Goal: Task Accomplishment & Management: Use online tool/utility

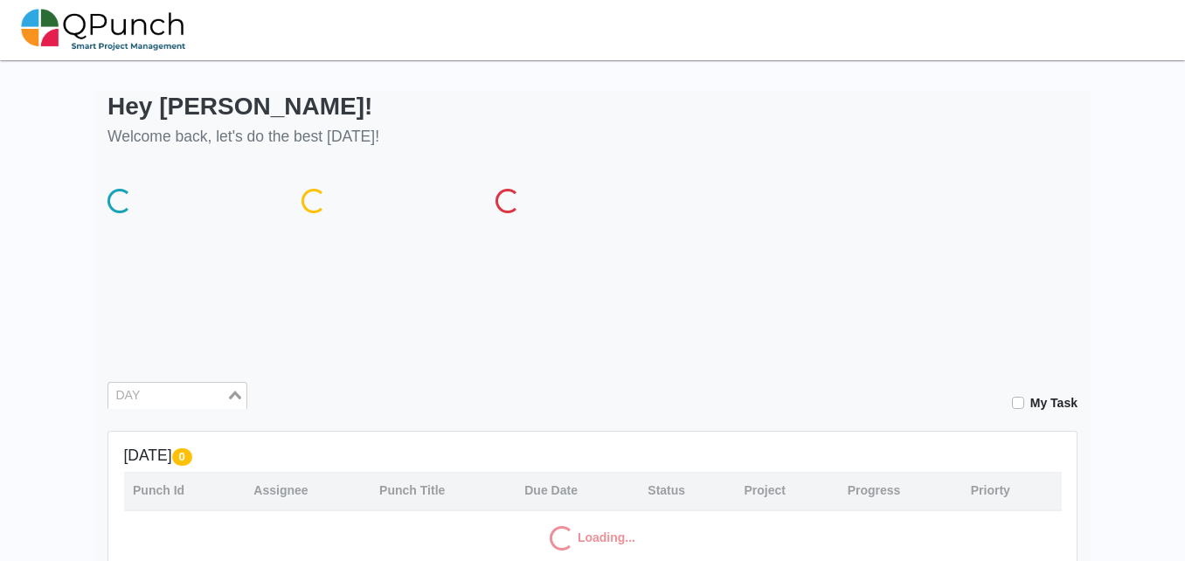
click at [219, 383] on div "DAY" at bounding box center [167, 394] width 118 height 23
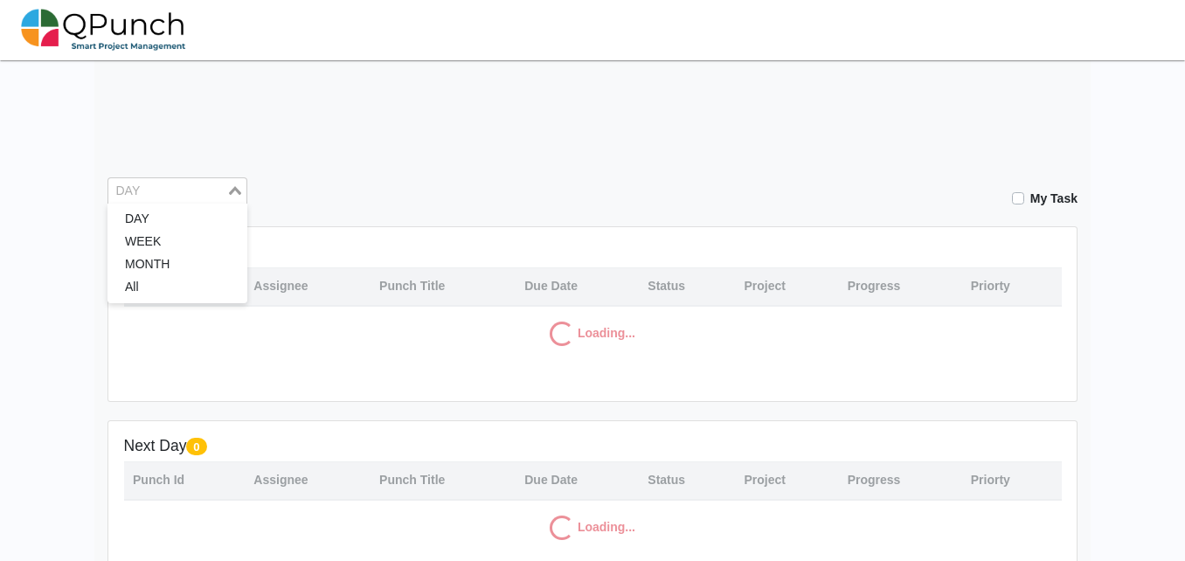
scroll to position [205, 0]
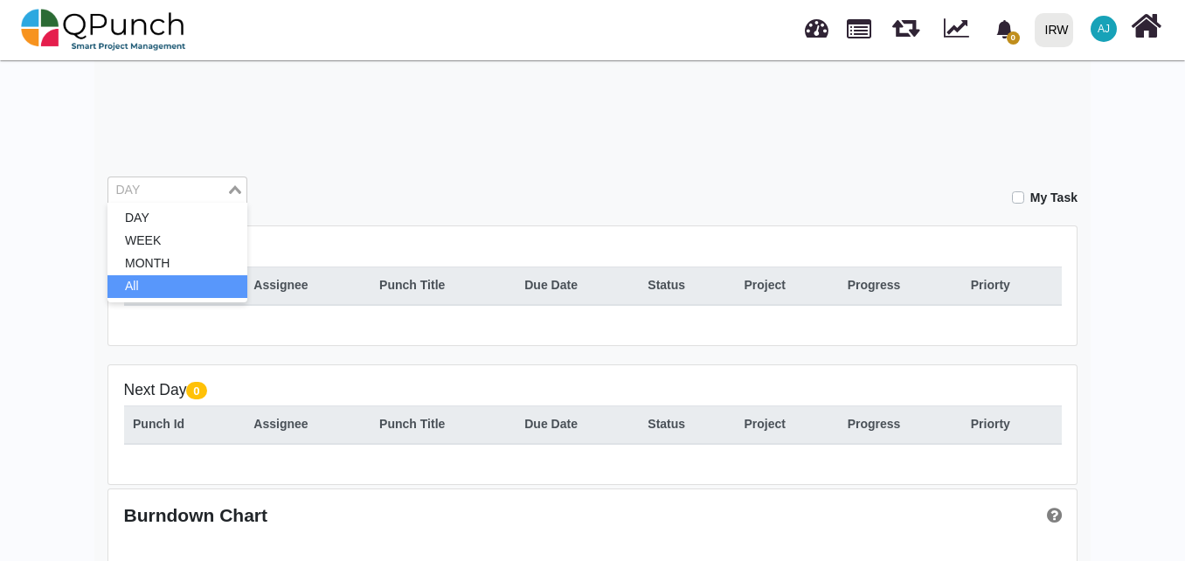
click at [204, 289] on li "All" at bounding box center [177, 286] width 140 height 23
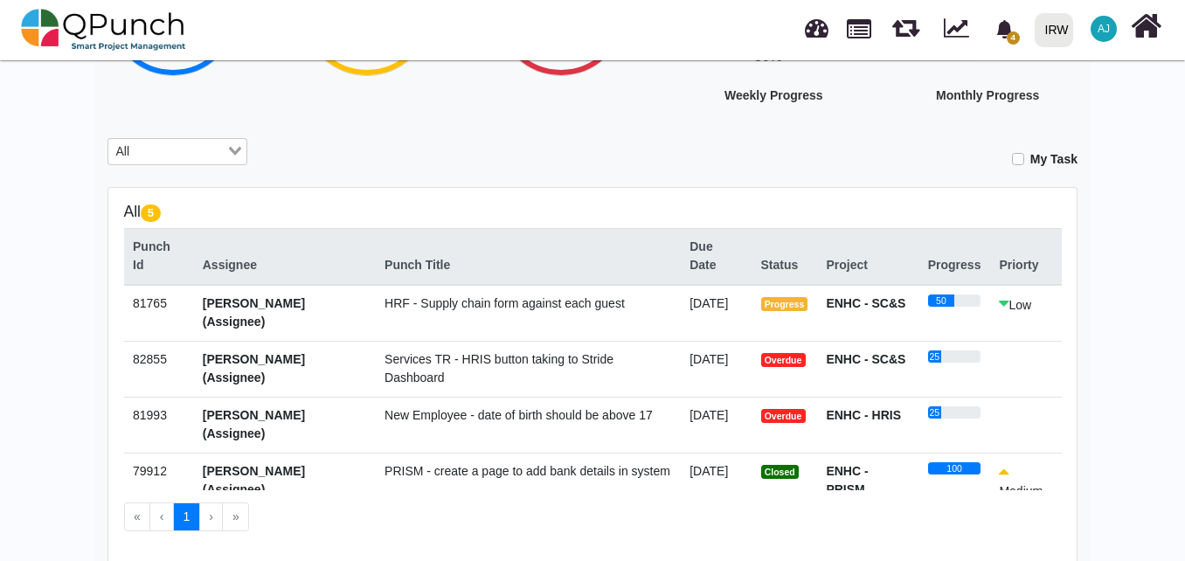
scroll to position [245, 0]
click at [456, 356] on span "Services TR - HRIS button taking to Stride Dashboard" at bounding box center [498, 367] width 229 height 32
click at [463, 412] on span "New Employee - date of birth should be above 17" at bounding box center [518, 414] width 268 height 14
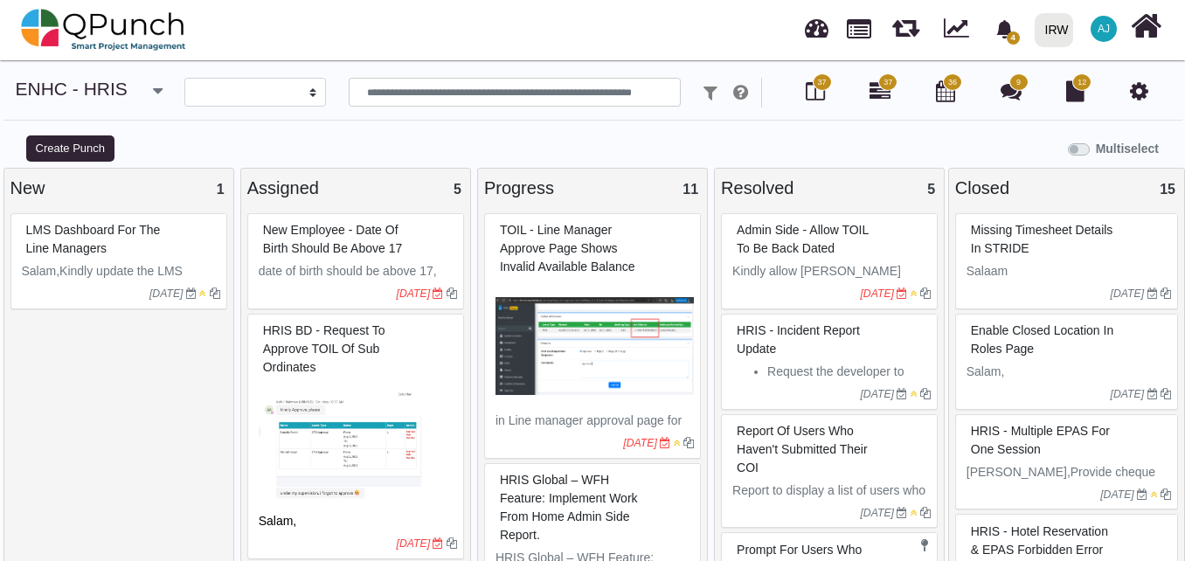
select select
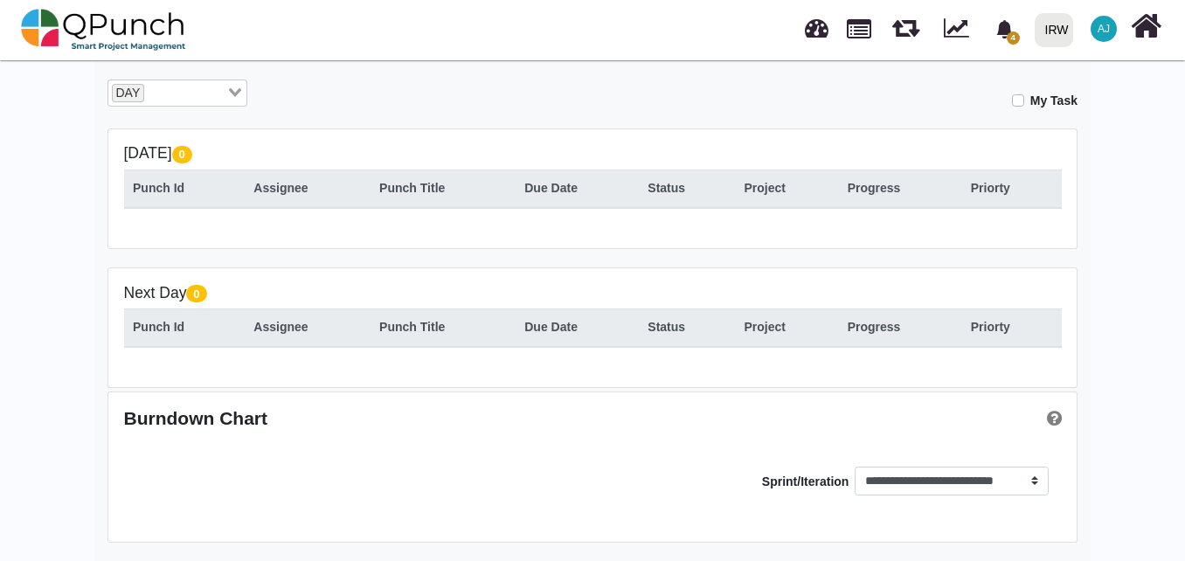
scroll to position [5, 0]
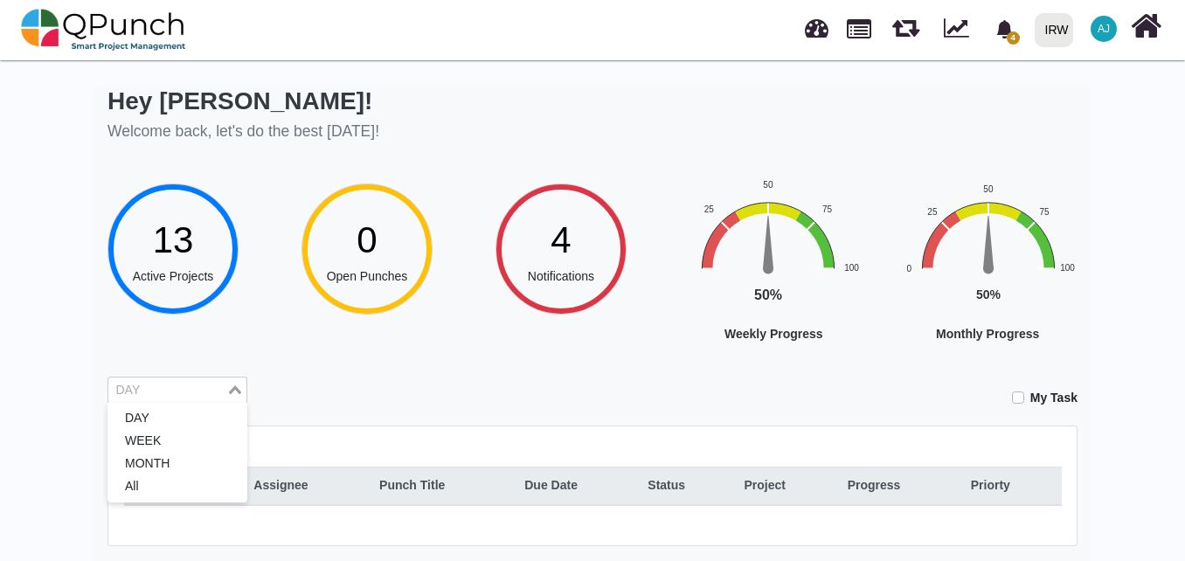
click at [209, 384] on input "Search for option" at bounding box center [167, 390] width 114 height 19
click at [183, 459] on li "MONTH" at bounding box center [177, 463] width 140 height 23
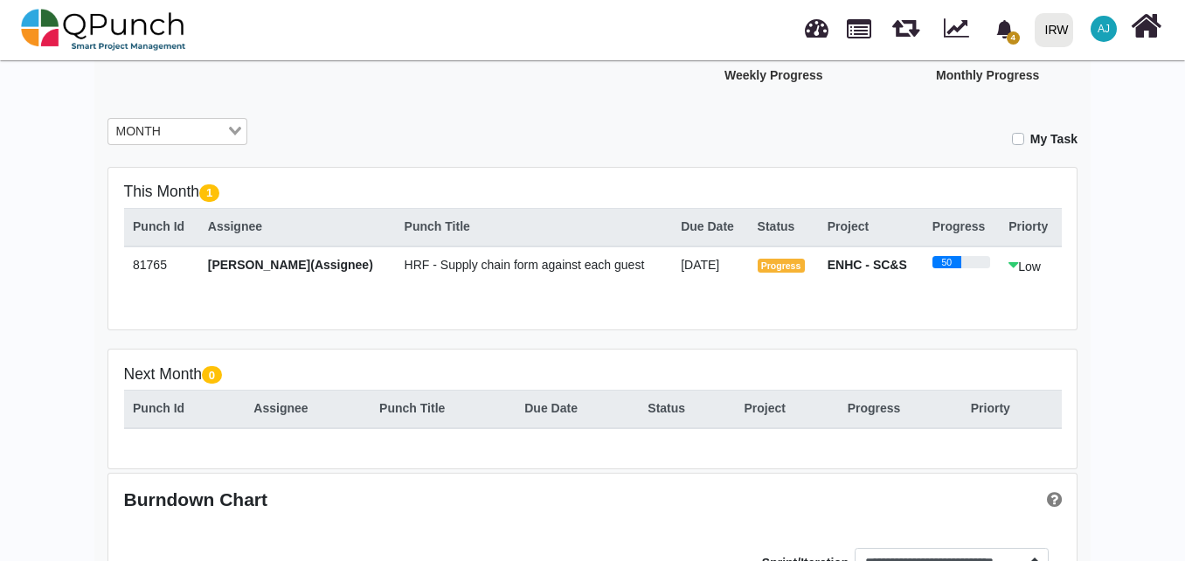
scroll to position [147, 0]
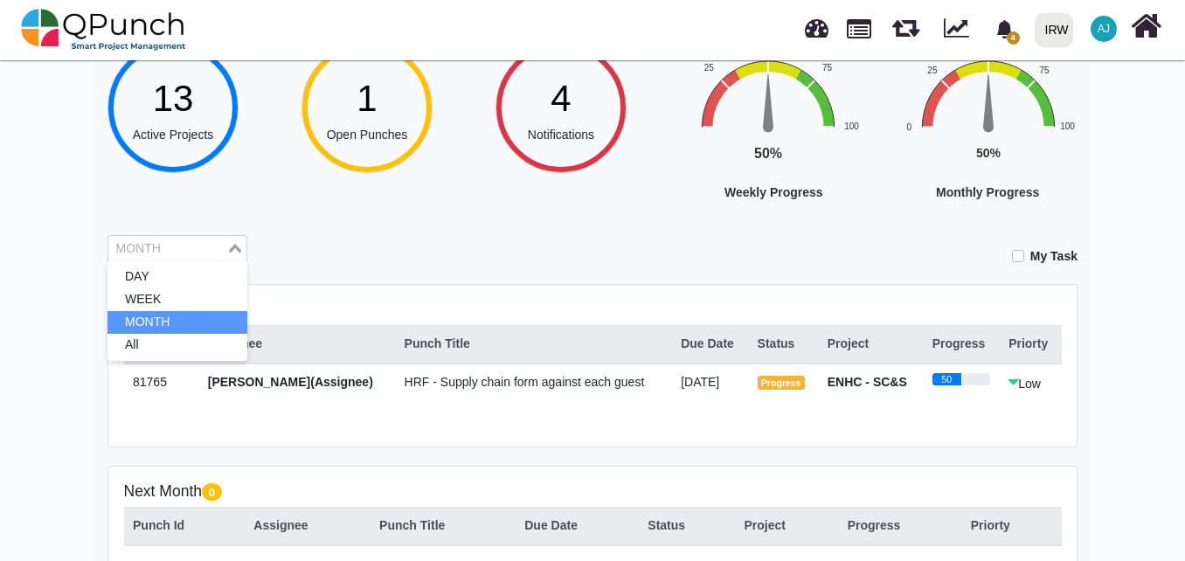
click at [231, 255] on div "Loading..." at bounding box center [236, 247] width 20 height 23
click at [200, 350] on li "All" at bounding box center [177, 345] width 140 height 23
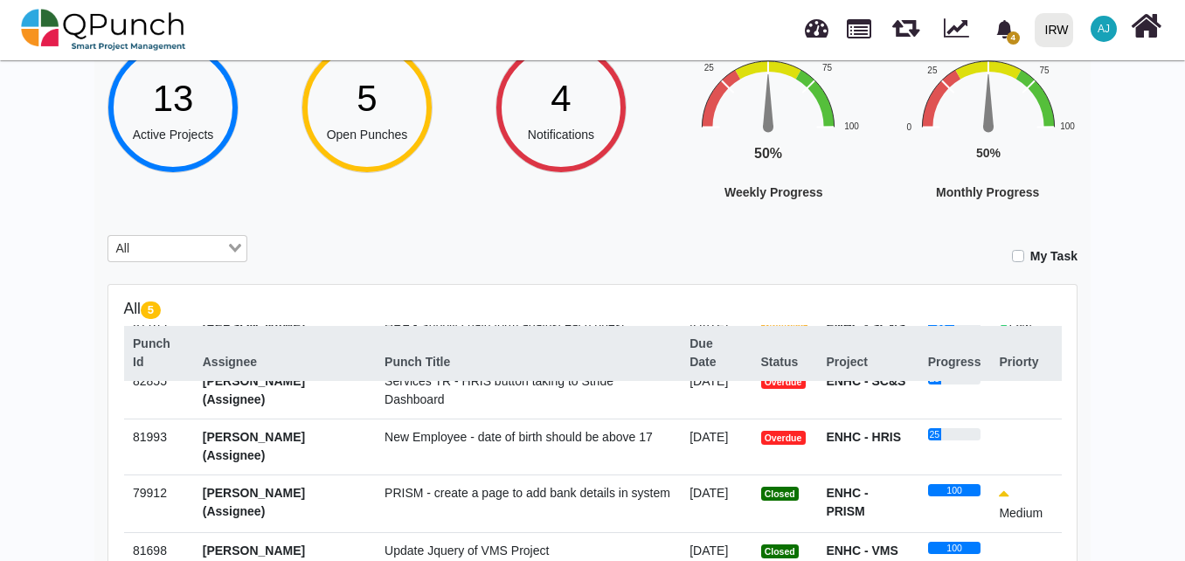
scroll to position [0, 0]
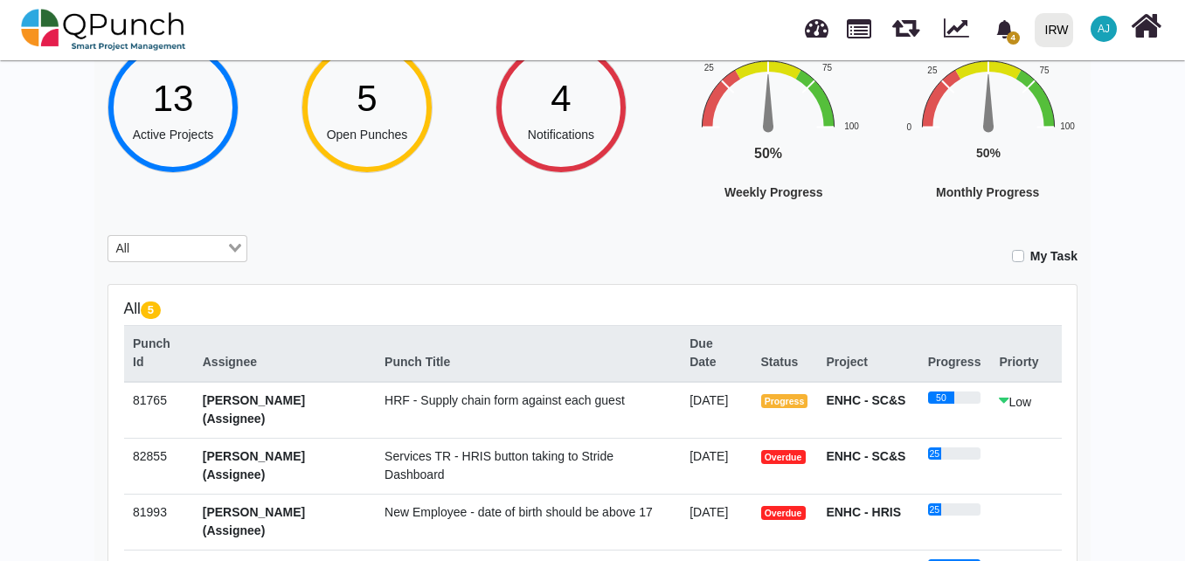
click at [411, 464] on span "Services TR - HRIS button taking to Stride Dashboard" at bounding box center [498, 465] width 229 height 32
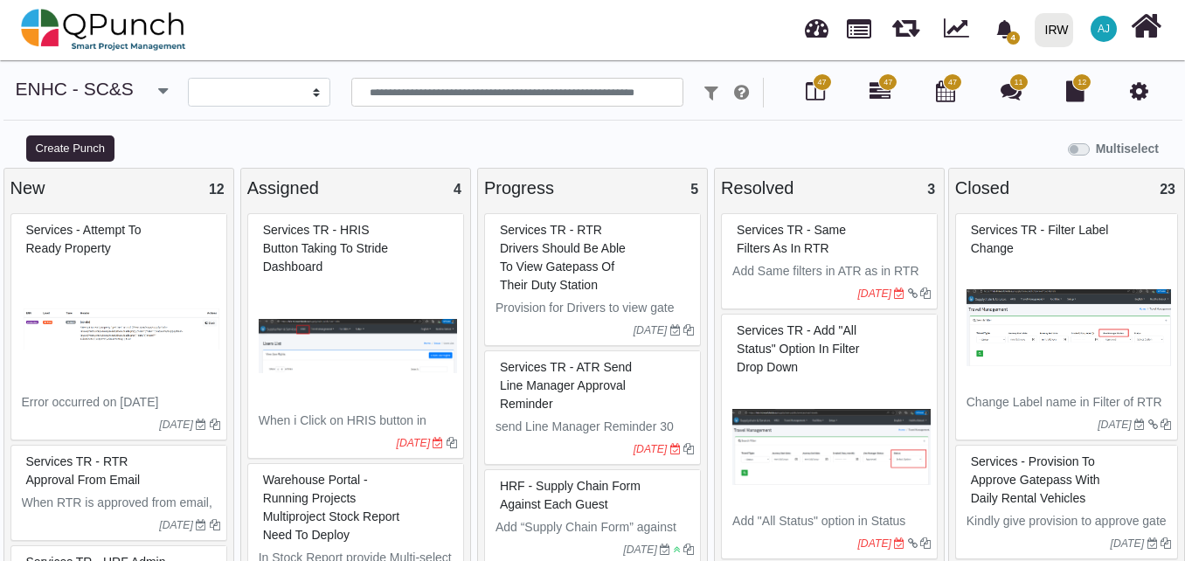
select select
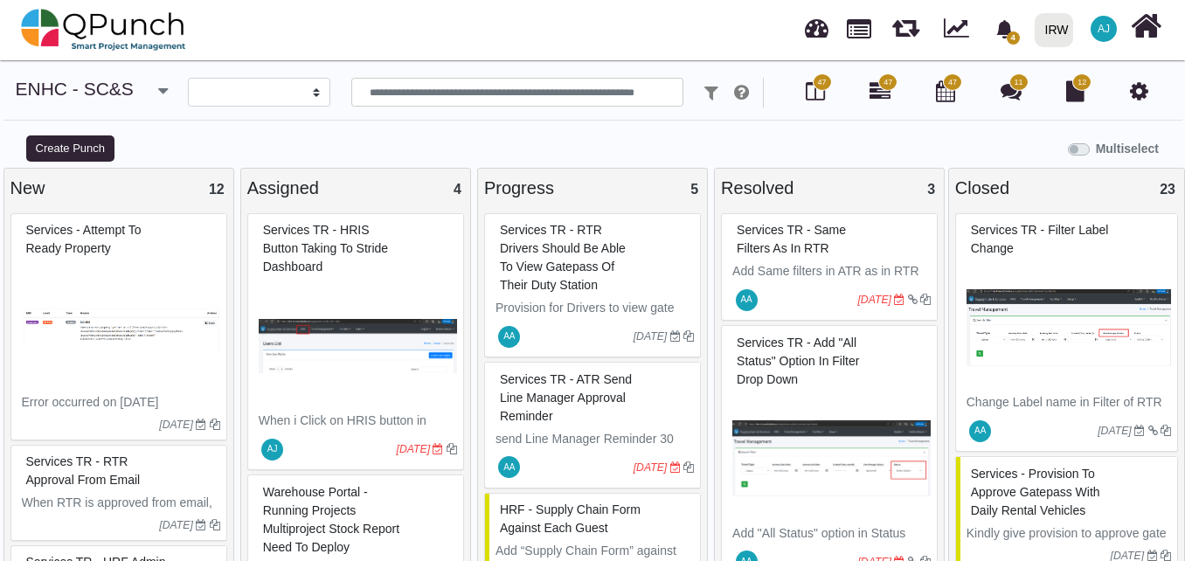
click at [382, 288] on img at bounding box center [358, 345] width 198 height 131
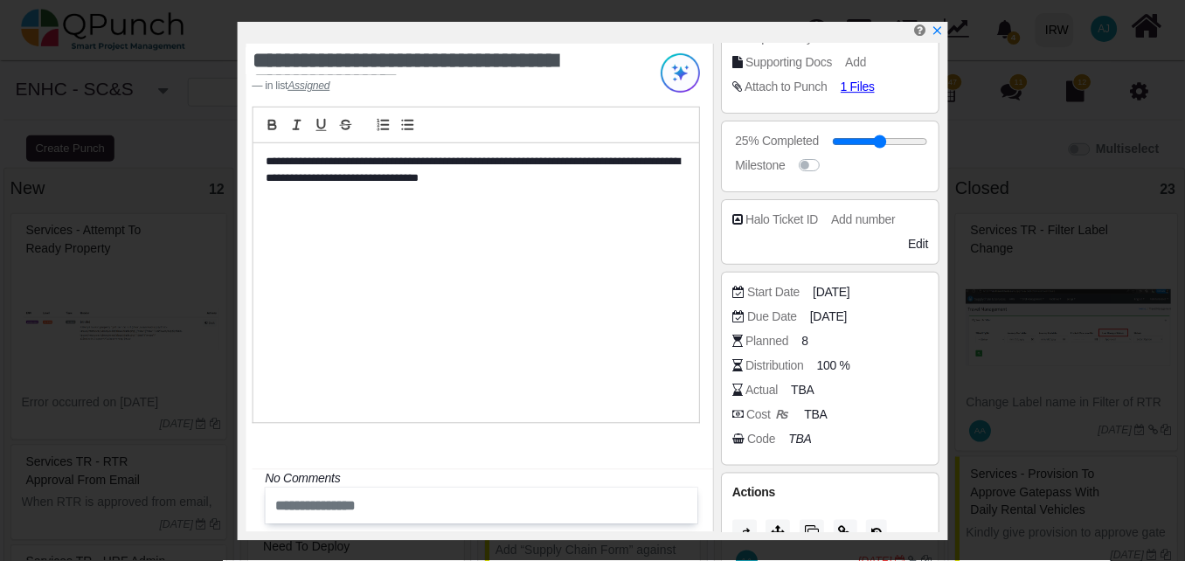
scroll to position [476, 0]
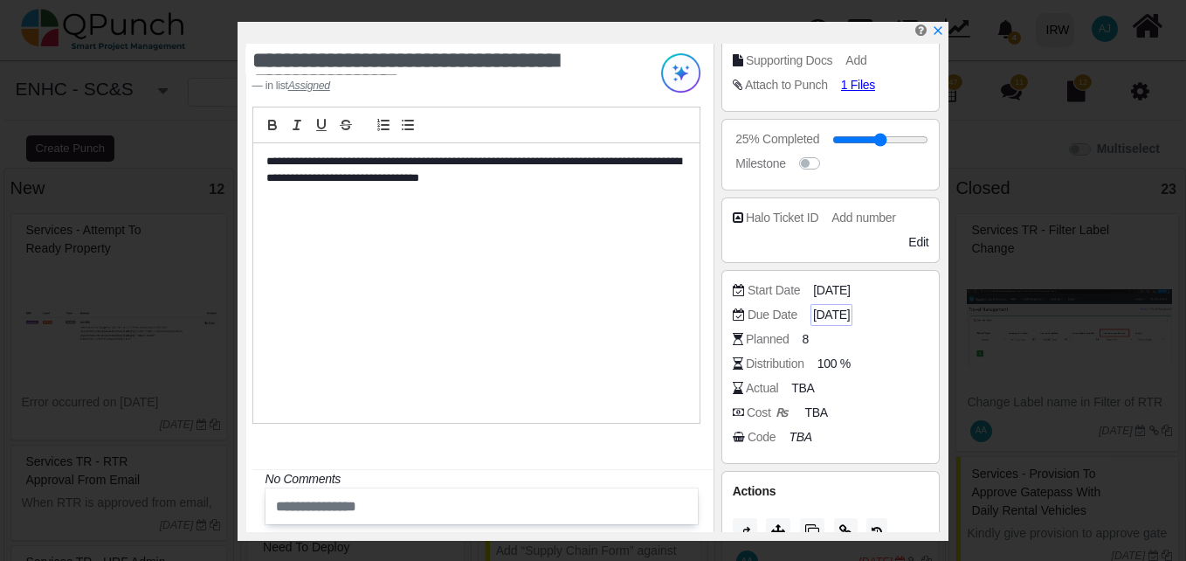
click at [835, 313] on span "[DATE]" at bounding box center [831, 315] width 37 height 18
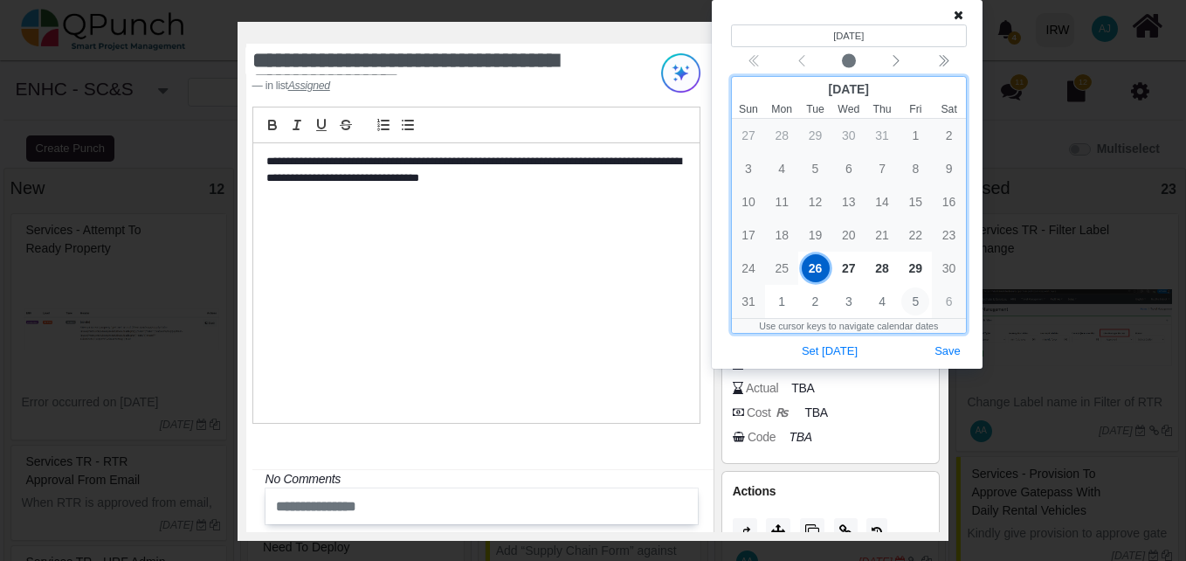
click at [916, 297] on span "5" at bounding box center [916, 301] width 28 height 28
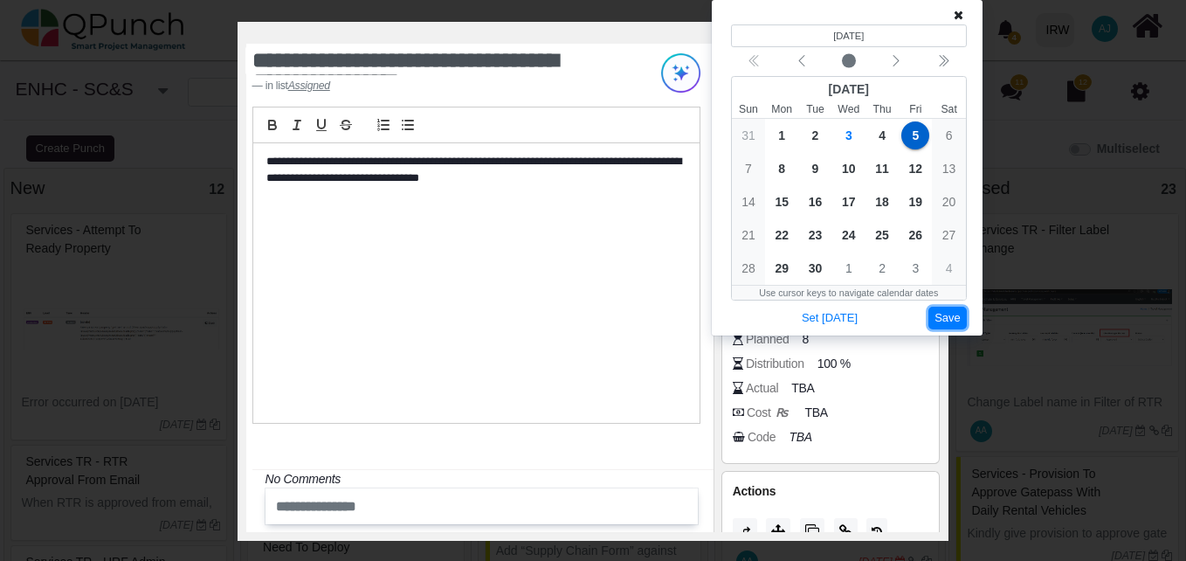
click at [952, 310] on button "Save" at bounding box center [948, 319] width 38 height 24
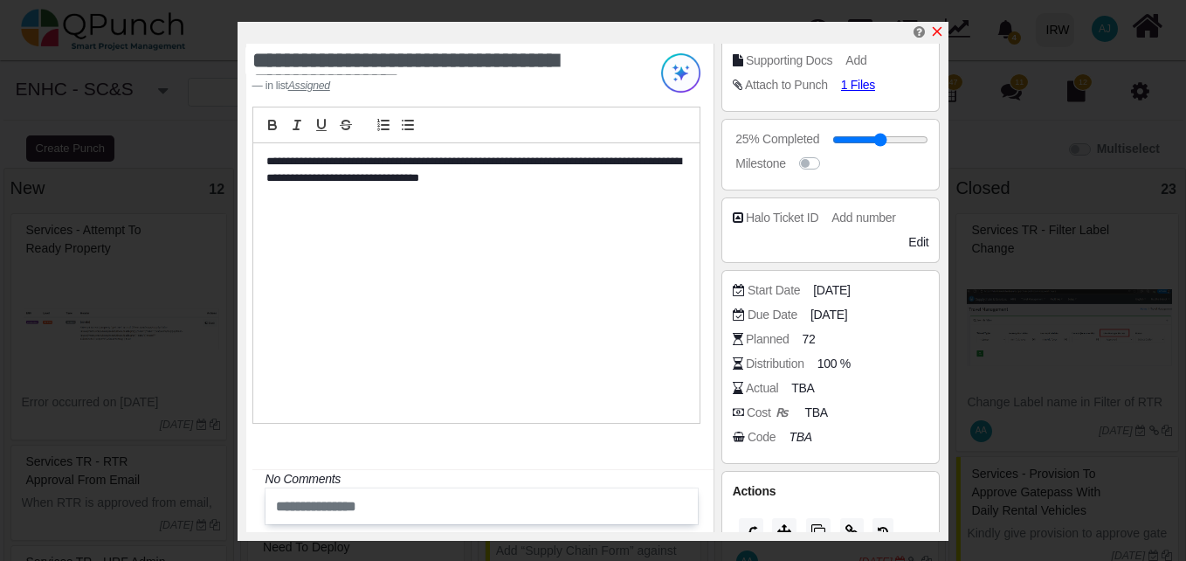
click at [936, 32] on icon "x" at bounding box center [937, 31] width 14 height 14
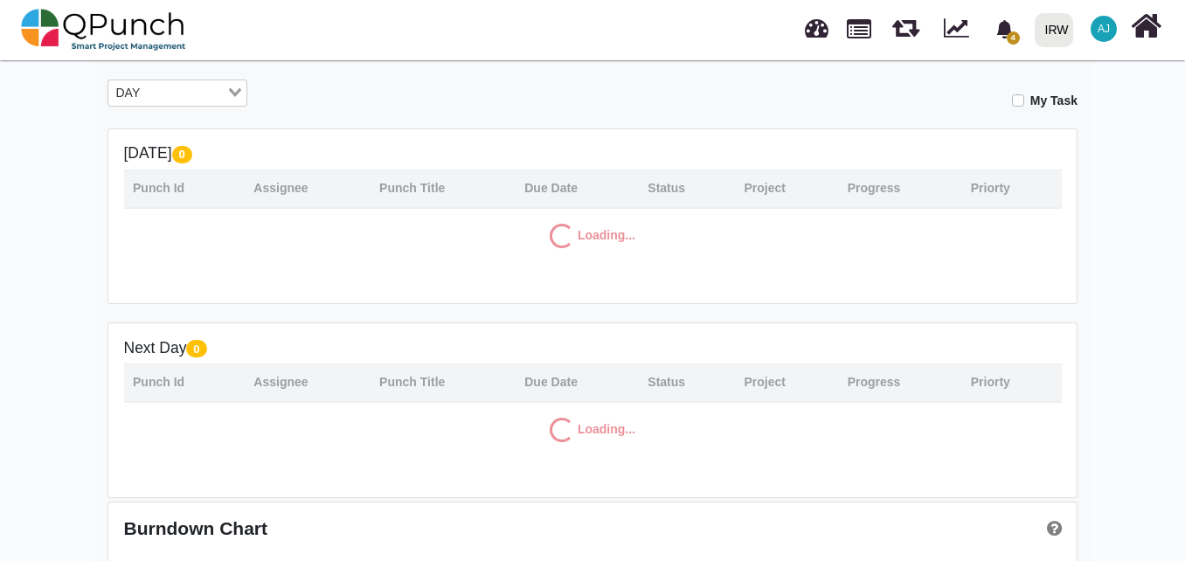
scroll to position [304, 0]
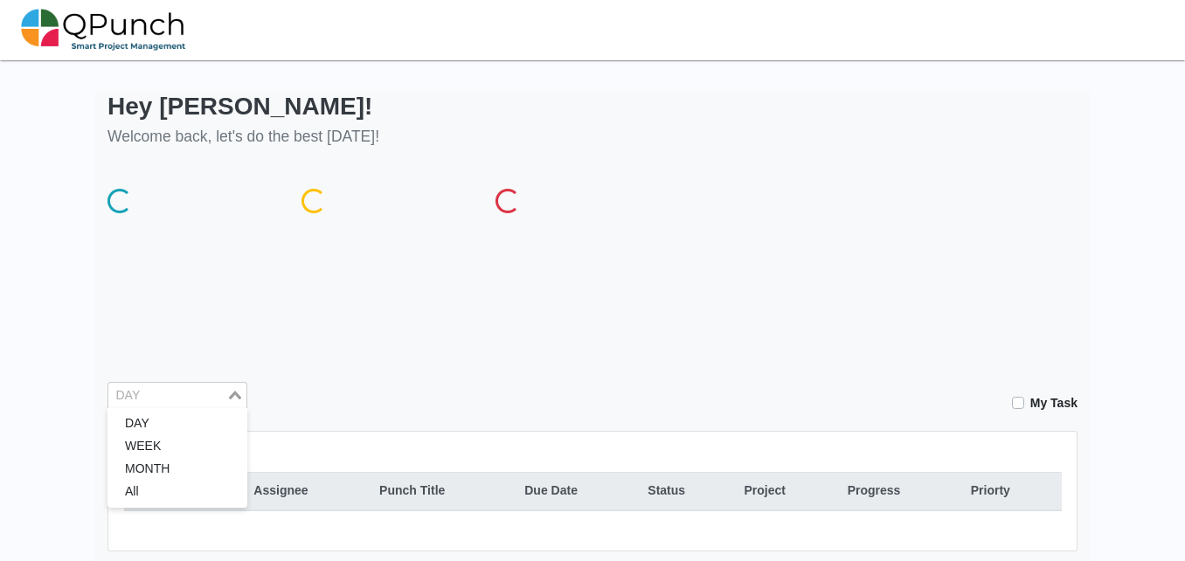
scroll to position [304, 0]
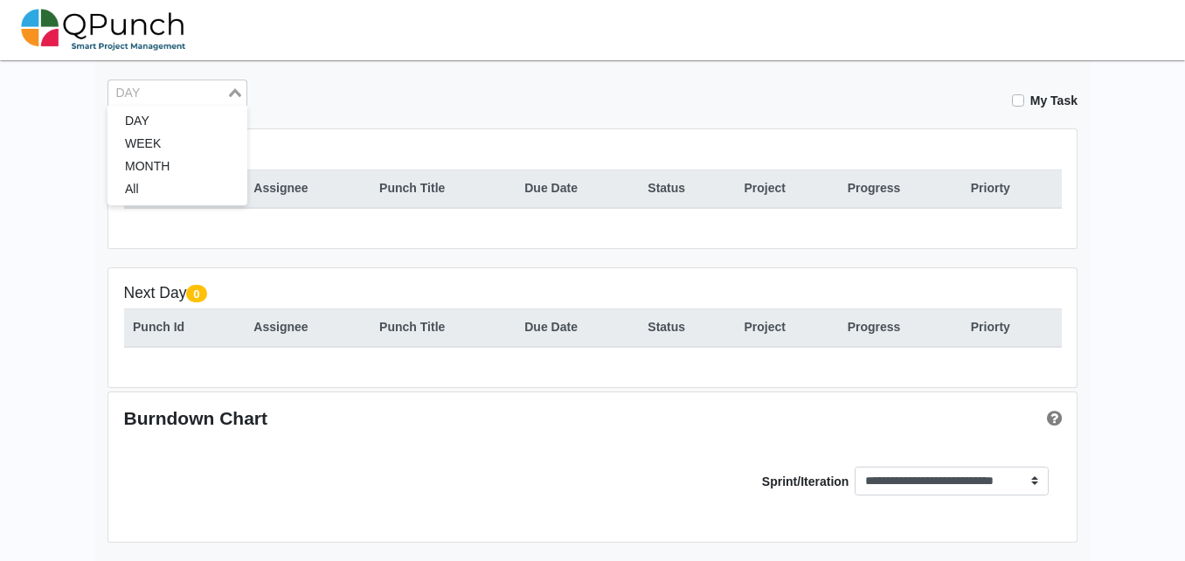
click at [184, 101] on div "DAY Loading..." at bounding box center [177, 93] width 140 height 28
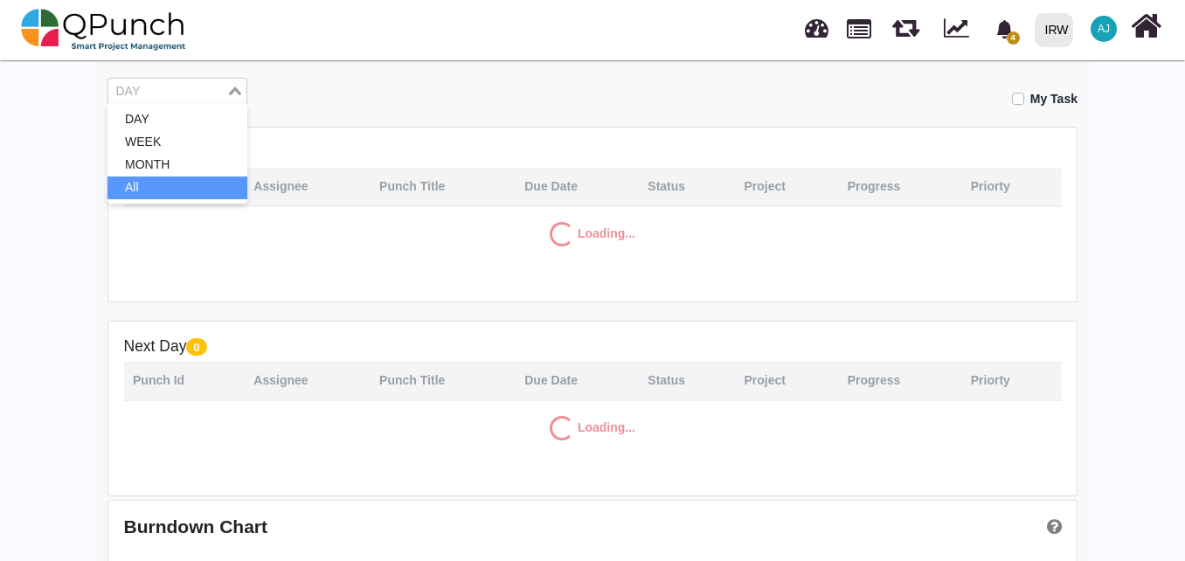
click at [177, 179] on li "All" at bounding box center [177, 187] width 140 height 23
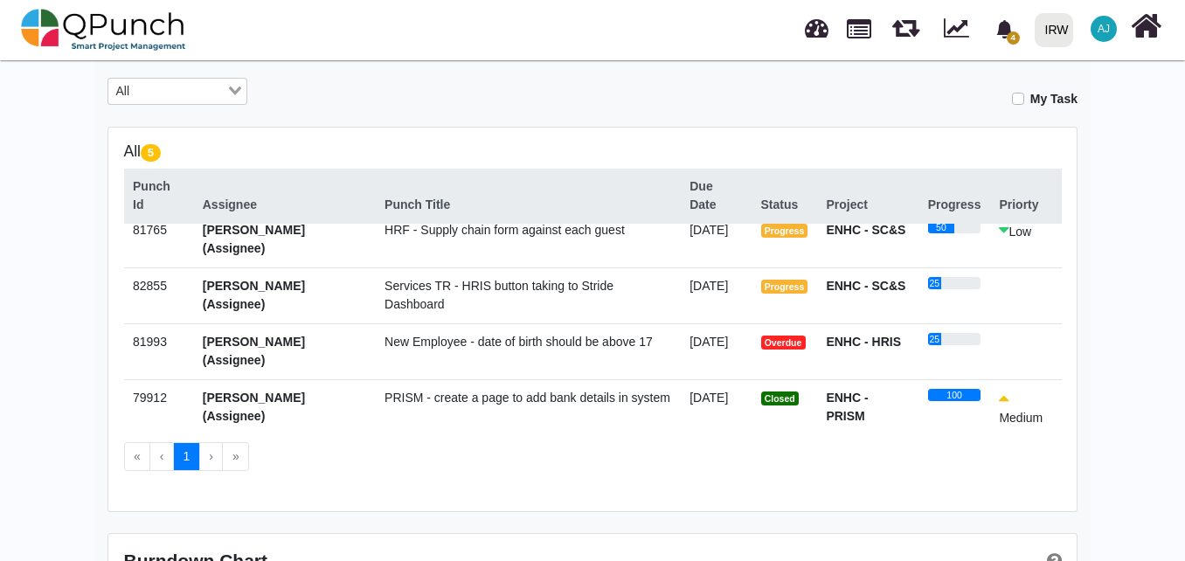
scroll to position [12, 0]
click at [629, 342] on span "New Employee - date of birth should be above 17" at bounding box center [518, 342] width 268 height 14
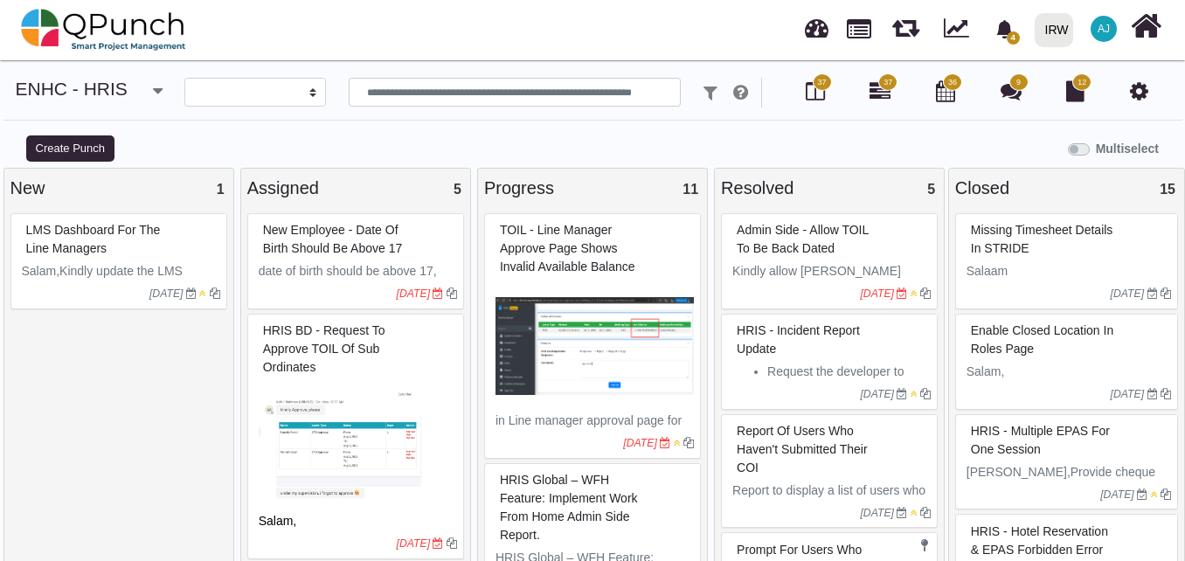
select select
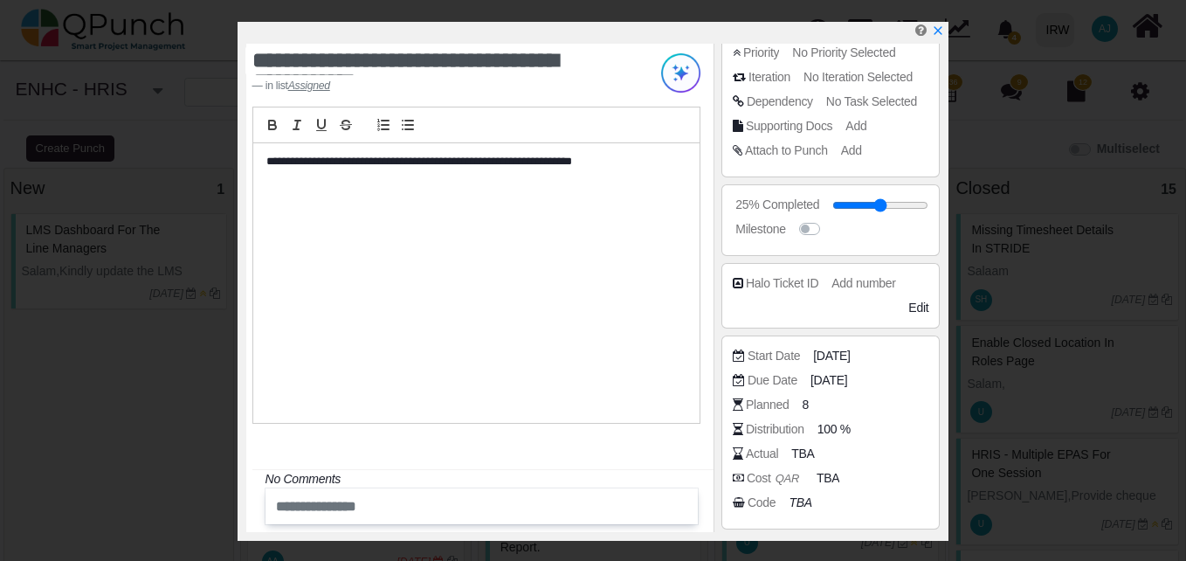
scroll to position [205, 0]
click at [841, 383] on span "[DATE]" at bounding box center [831, 379] width 37 height 18
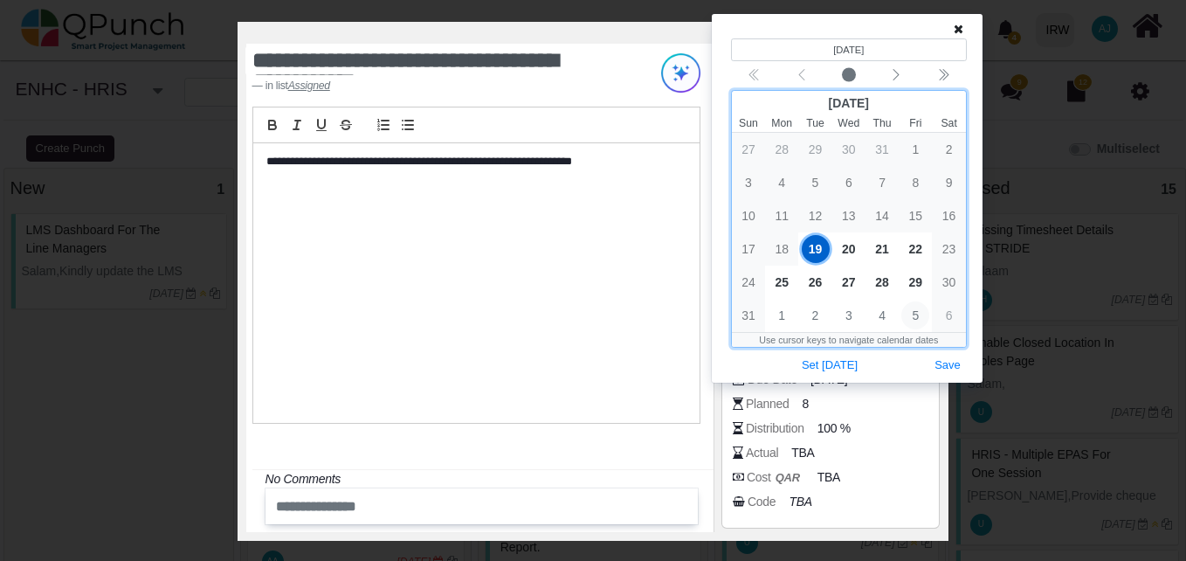
click at [915, 314] on span "5" at bounding box center [916, 315] width 28 height 28
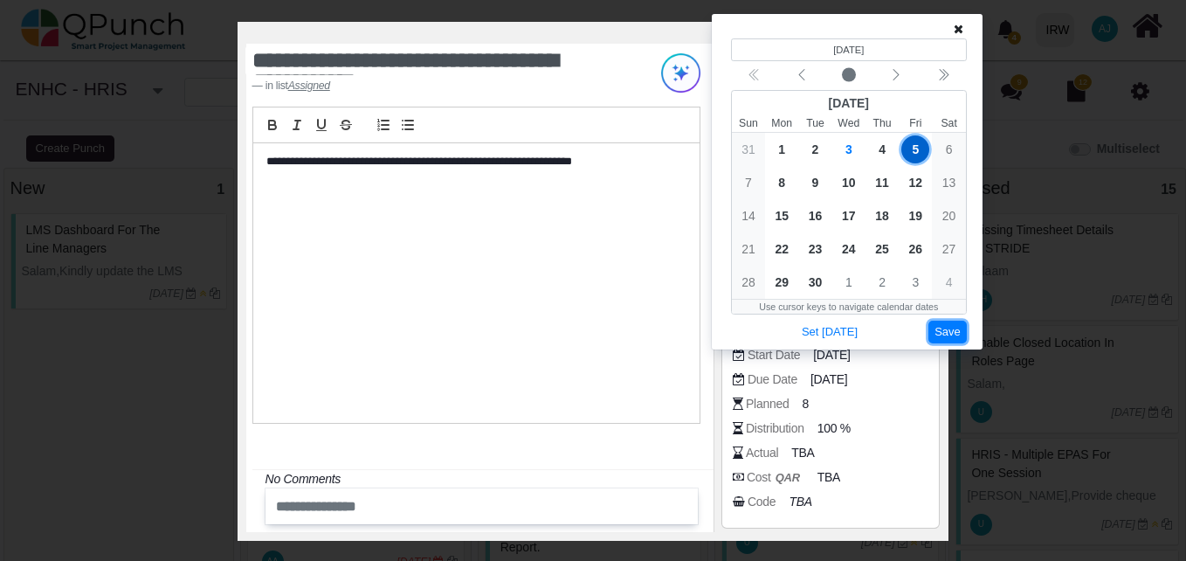
click at [950, 327] on button "Save" at bounding box center [948, 333] width 38 height 24
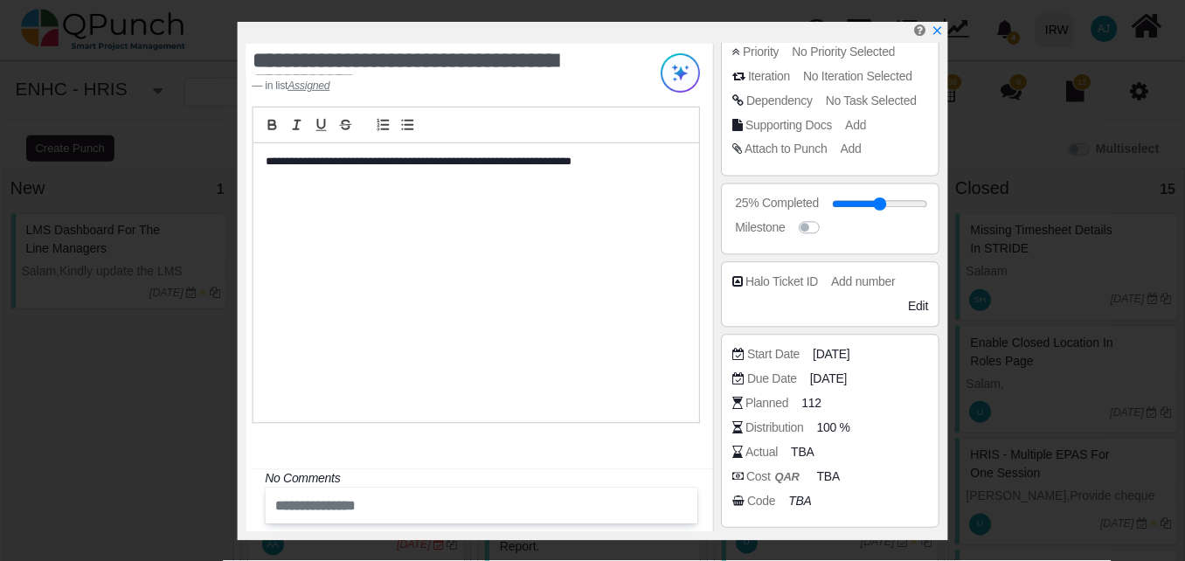
scroll to position [299, 0]
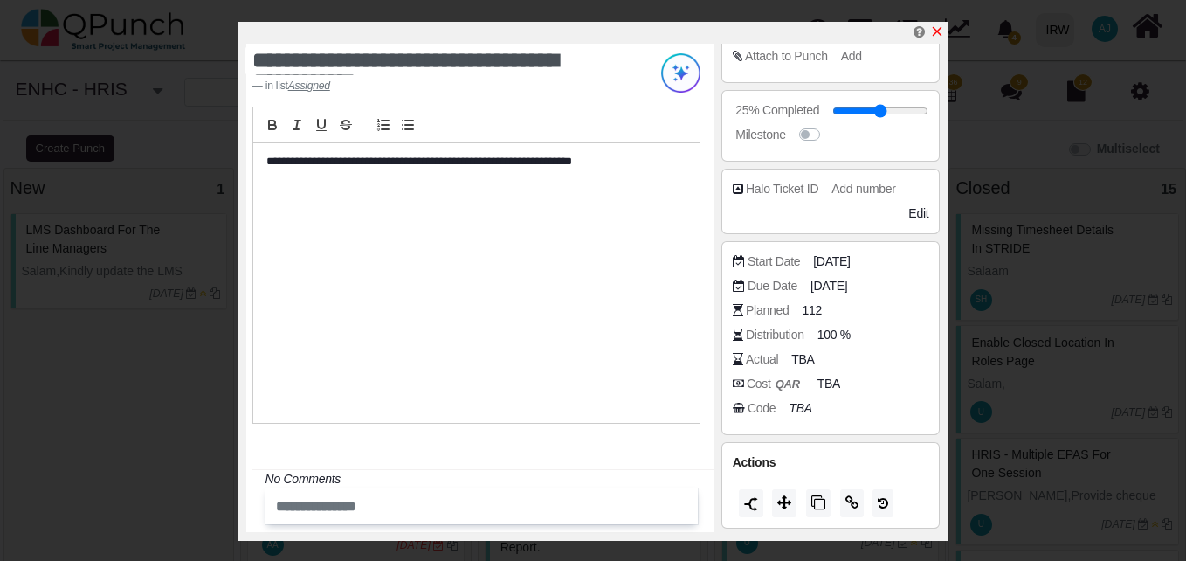
click at [935, 33] on icon "x" at bounding box center [937, 31] width 14 height 14
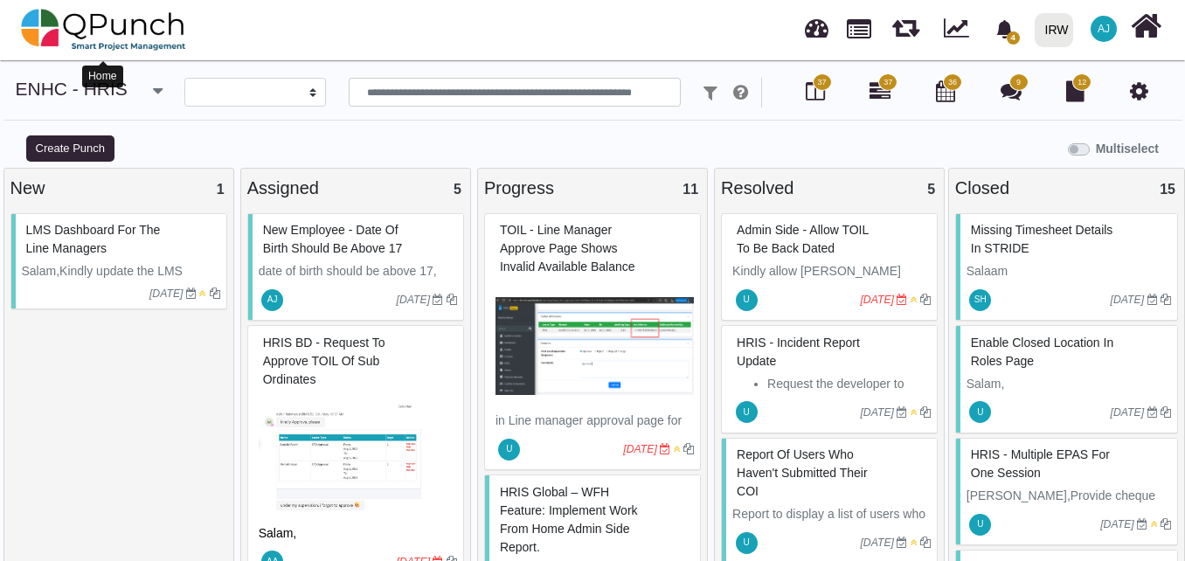
click at [82, 27] on img at bounding box center [103, 29] width 165 height 52
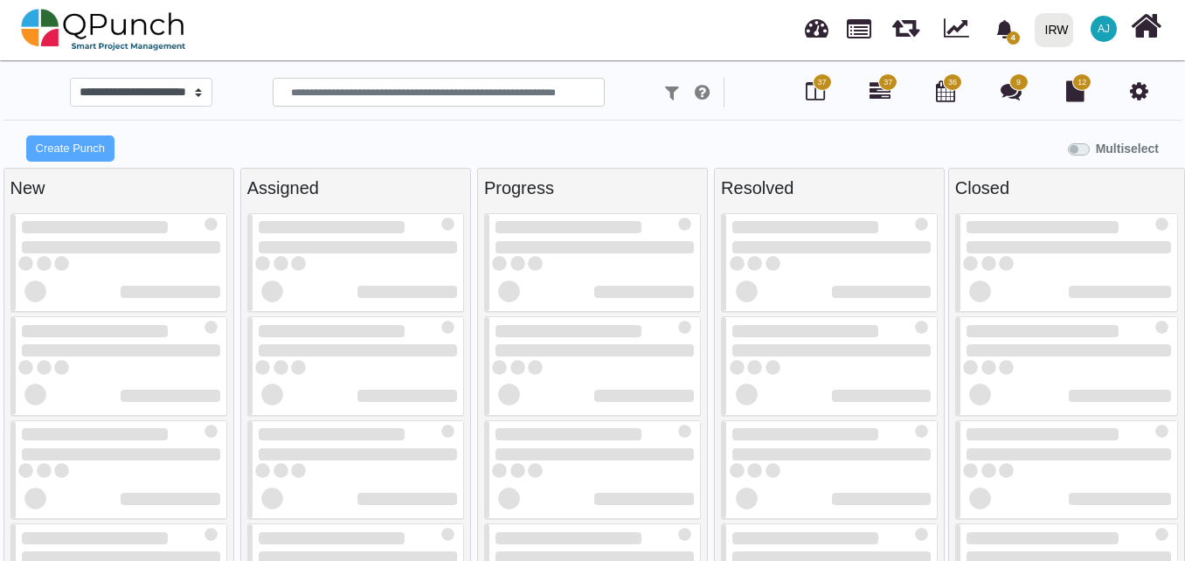
select select
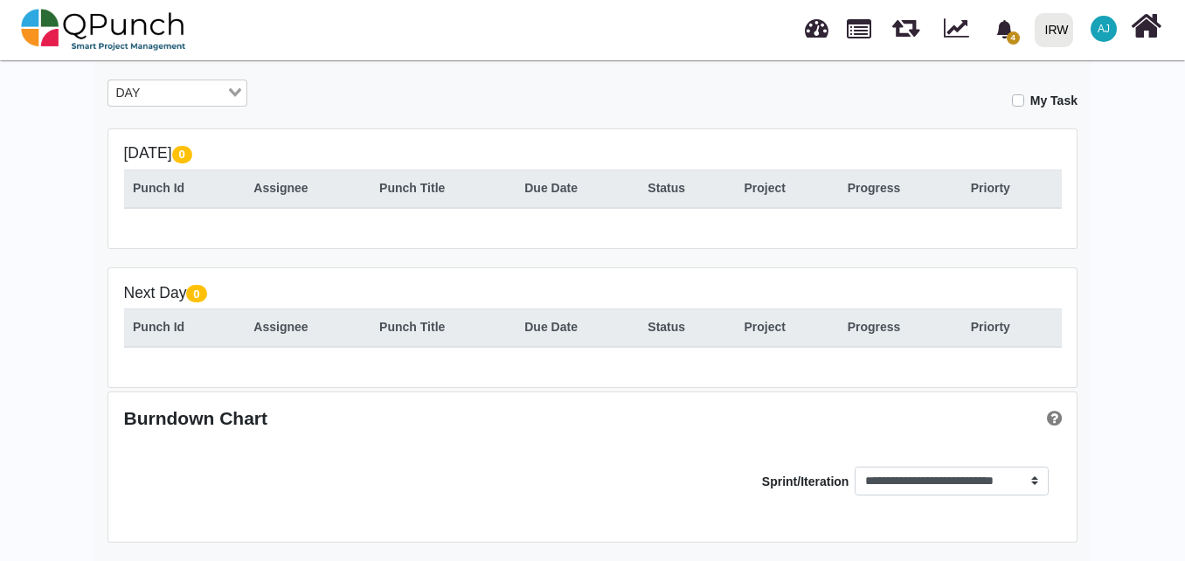
click at [198, 102] on div "DAY Loading..." at bounding box center [177, 93] width 140 height 28
click at [180, 184] on li "All" at bounding box center [177, 189] width 140 height 23
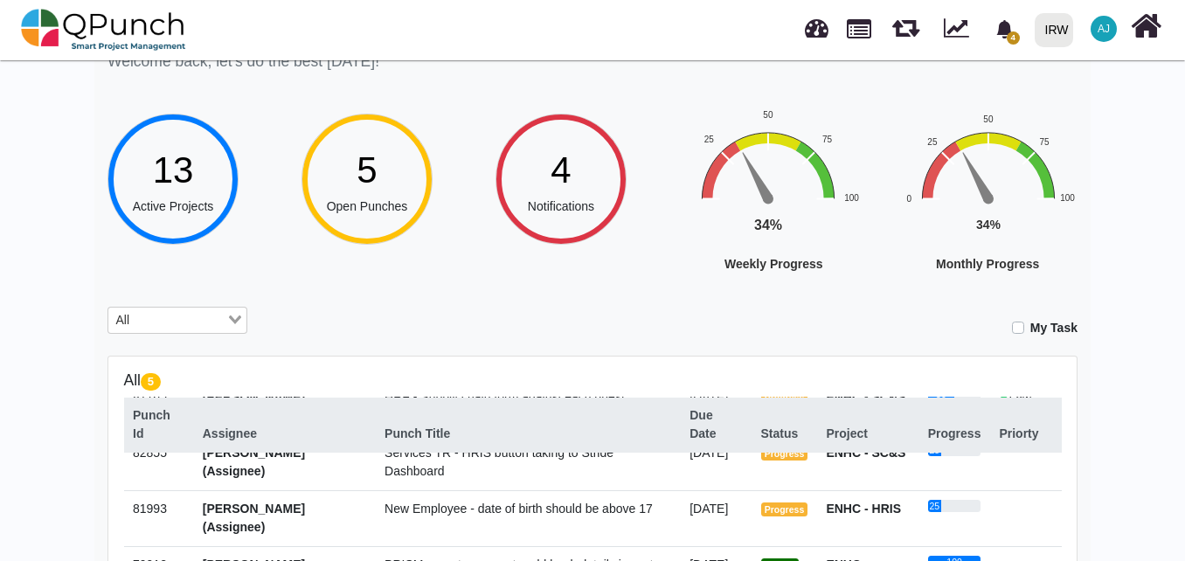
scroll to position [0, 0]
